Goal: Find specific page/section: Find specific page/section

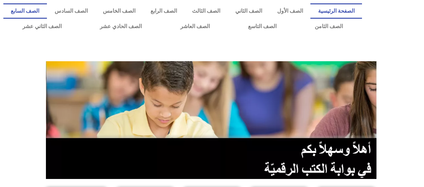
click at [47, 11] on link "الصف السابع" at bounding box center [25, 10] width 44 height 15
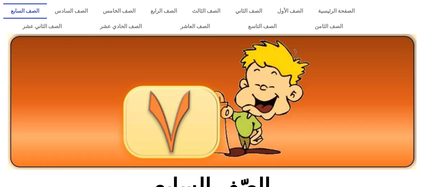
click at [95, 10] on link "الصف السادس" at bounding box center [71, 10] width 48 height 15
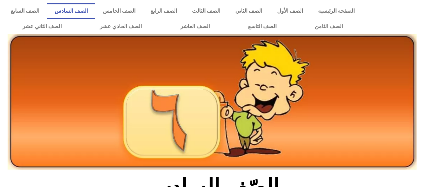
scroll to position [235, 0]
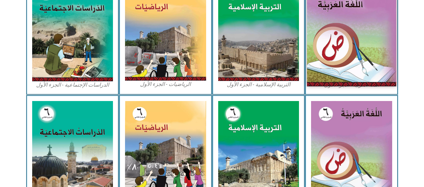
click at [366, 46] on img at bounding box center [351, 30] width 89 height 111
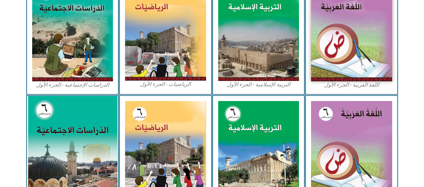
click at [91, 129] on img at bounding box center [72, 151] width 89 height 111
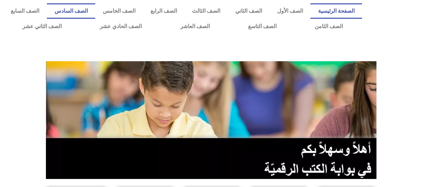
click at [95, 7] on link "الصف السادس" at bounding box center [71, 10] width 48 height 15
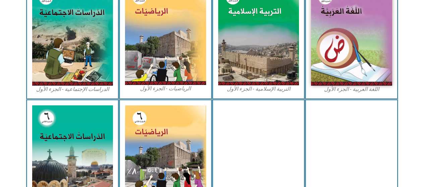
scroll to position [235, 0]
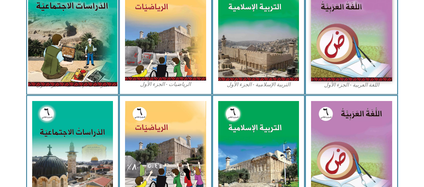
click at [82, 56] on img at bounding box center [72, 30] width 89 height 111
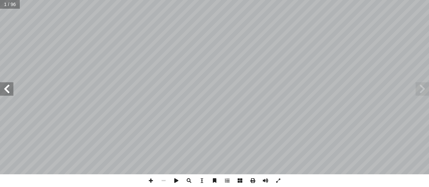
click at [10, 2] on input "text" at bounding box center [10, 4] width 20 height 9
type input "**"
click at [152, 183] on span at bounding box center [151, 181] width 13 height 13
